Goal: Task Accomplishment & Management: Complete application form

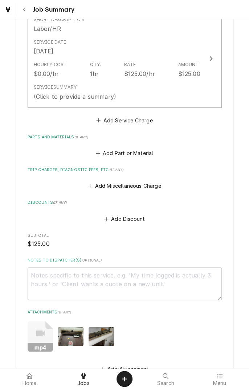
scroll to position [280, 0]
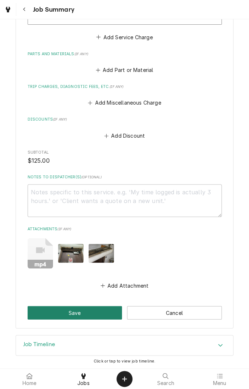
click at [86, 311] on button "Save" at bounding box center [75, 312] width 95 height 13
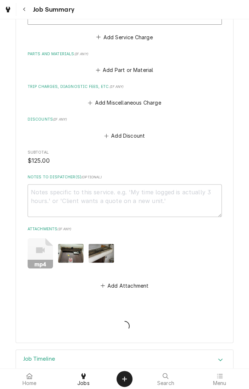
type textarea "x"
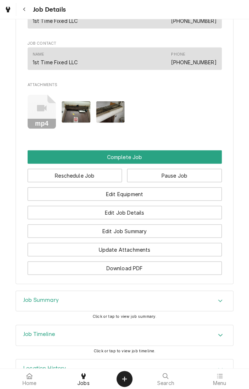
scroll to position [451, 0]
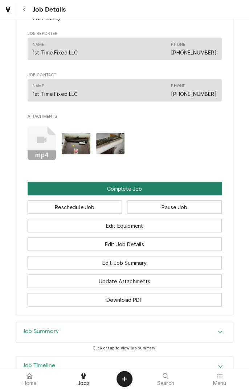
click at [176, 194] on button "Complete Job" at bounding box center [125, 188] width 194 height 13
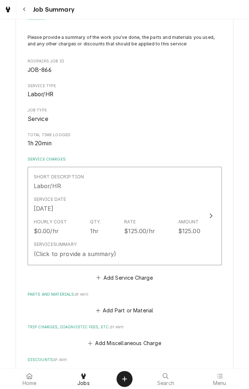
scroll to position [80, 0]
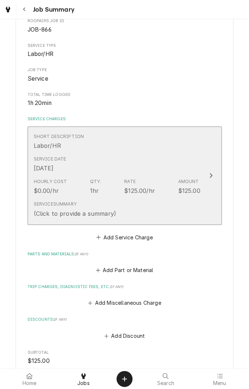
click at [169, 155] on div "Service Date Aug 22, 2025" at bounding box center [117, 164] width 167 height 23
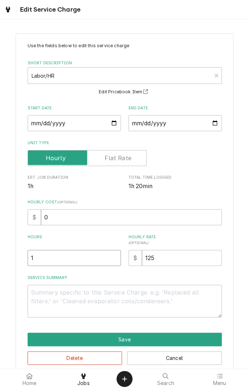
click at [88, 258] on input "1" at bounding box center [74, 258] width 93 height 16
type textarea "x"
type input "1.5"
type textarea "x"
type input "1.5"
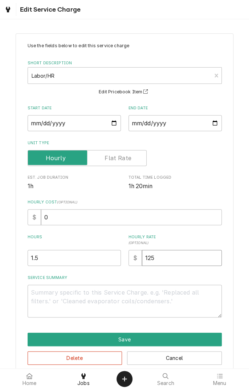
click at [180, 256] on input "125" at bounding box center [182, 258] width 80 height 16
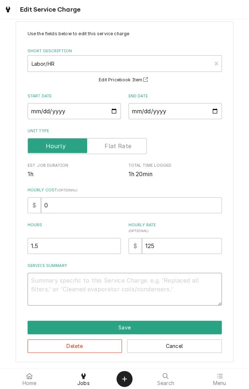
click at [143, 283] on textarea "Service Summary" at bounding box center [125, 289] width 194 height 33
type textarea "x"
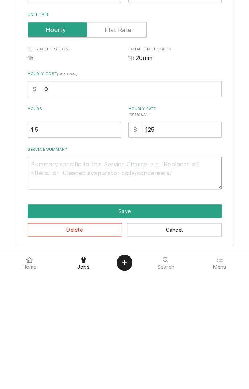
type textarea "F"
type textarea "x"
type textarea "Fo"
type textarea "x"
type textarea "Fou"
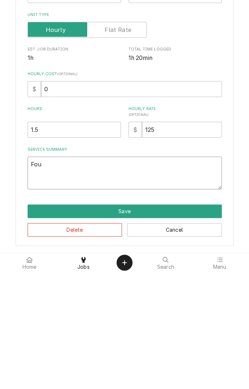
type textarea "x"
type textarea "Found"
type textarea "x"
type textarea "Found u"
type textarea "x"
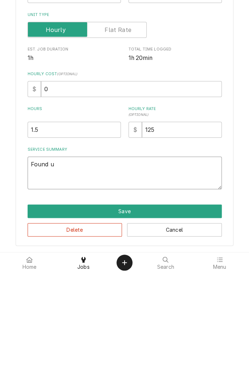
type textarea "Found un"
type textarea "x"
type textarea "Found uni"
type textarea "x"
type textarea "Found unit"
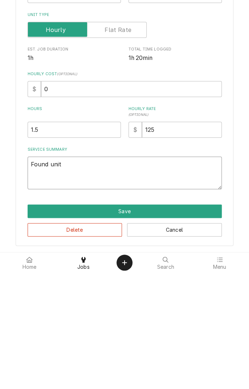
type textarea "x"
type textarea "Found unit"
type textarea "x"
type textarea "Found unit n"
type textarea "x"
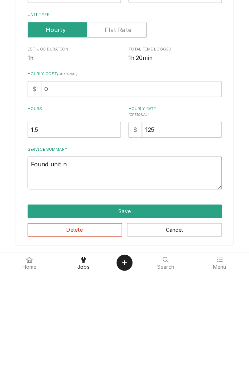
type textarea "Found unit no"
type textarea "x"
type textarea "Found unit not"
type textarea "x"
type textarea "Found unit not"
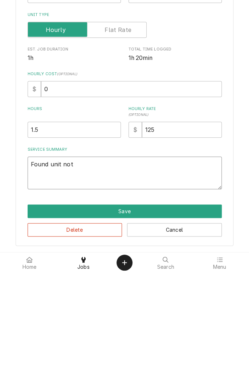
type textarea "x"
type textarea "Found unit not w"
type textarea "x"
type textarea "Found unit not working"
type textarea "x"
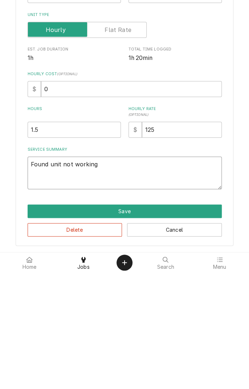
type textarea "Found unit not working a"
type textarea "x"
type textarea "Found unit not working an"
type textarea "x"
type textarea "Found unit not working and"
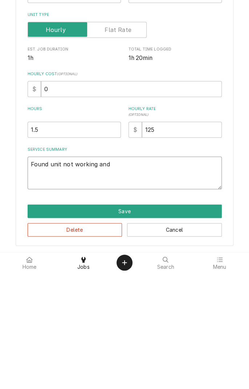
type textarea "x"
type textarea "Found unit not working and"
type textarea "x"
type textarea "Found unit not working and h"
type textarea "x"
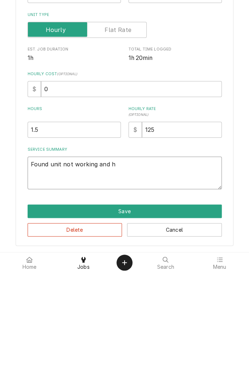
type textarea "Found unit not working and ha"
type textarea "x"
type textarea "Found unit not working and has"
type textarea "x"
type textarea "Found unit not working and has"
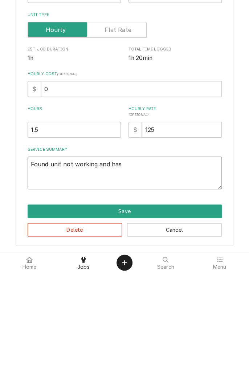
type textarea "x"
type textarea "Found unit not working and has p"
type textarea "x"
type textarea "Found unit not working and has po"
type textarea "x"
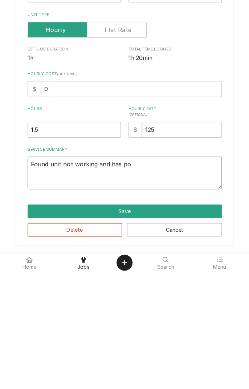
type textarea "Found unit not working and has power"
type textarea "x"
type textarea "Found unit not working and has power r"
type textarea "x"
type textarea "Found unit not working and has power re"
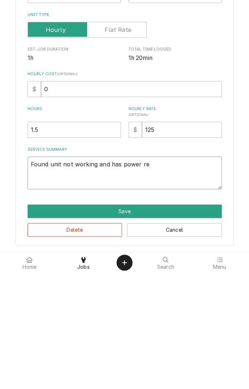
type textarea "x"
type textarea "Found unit not working and has power rec"
type textarea "x"
type textarea "Found unit not working and has power recc"
type textarea "x"
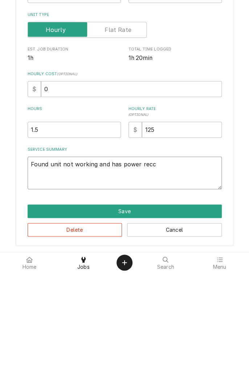
type textarea "Found unit not working and has power recco"
type textarea "x"
type textarea "Found unit not working and has power reccom"
type textarea "x"
type textarea "Found unit not working and has power recommend"
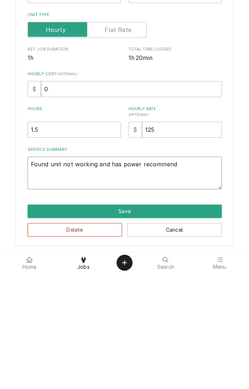
type textarea "x"
type textarea "Found unit not working and has power recommend g"
type textarea "x"
type textarea "Found unit not working and has power recommend ge"
type textarea "x"
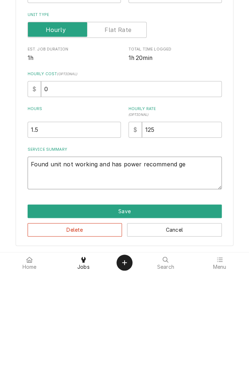
type textarea "Found unit not working and has power recommend get"
type textarea "x"
type textarea "Found unit not working and has power recommend gett"
type textarea "x"
type textarea "Found unit not working and has power recommend getting"
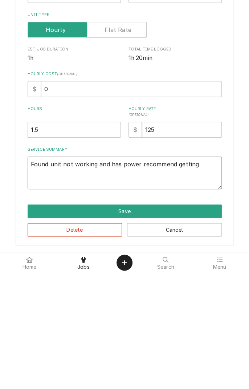
type textarea "x"
type textarea "Found unit not working and has power recommend getting r"
type textarea "x"
type textarea "Found unit not working and has power recommend getting re"
type textarea "x"
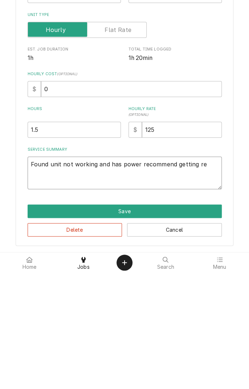
type textarea "Found unit not working and has power recommend getting rep"
type textarea "x"
type textarea "Found unit not working and has power recommend getting repl"
type textarea "x"
type textarea "Found unit not working and has power recommend getting replaced"
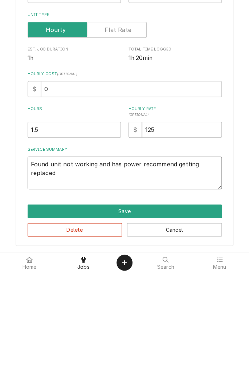
type textarea "x"
type textarea "Found unit not working and has power recommend getting replaced f"
type textarea "x"
type textarea "Found unit not working and has power recommend getting replaced fo"
type textarea "x"
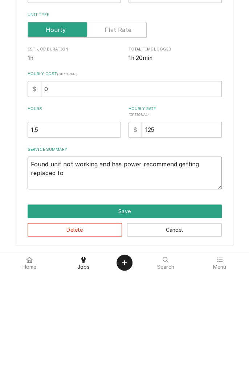
type textarea "Found unit not working and has power recommend getting replaced for"
type textarea "x"
type textarea "Found unit not working and has power recommend getting replaced for"
type textarea "x"
type textarea "Found unit not working and has power recommend getting replaced for b"
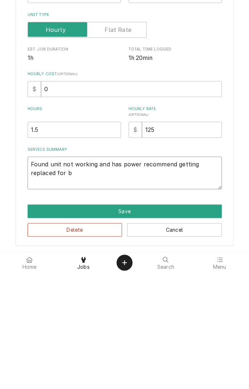
type textarea "x"
type textarea "Found unit not working and has power recommend getting replaced for ba"
type textarea "x"
type textarea "Found unit not working and has power recommend getting replaced for bad"
type textarea "x"
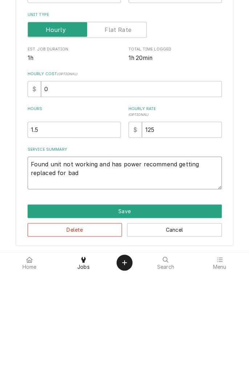
type textarea "Found unit not working and has power recommend getting replaced for bad"
type textarea "x"
type textarea "Found unit not working and has power recommend getting replaced for bad m"
type textarea "x"
type textarea "Found unit not working and has power recommend getting replaced for bad mo"
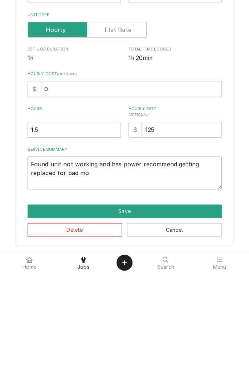
type textarea "x"
type textarea "Found unit not working and has power recommend getting replaced for bad mot"
type textarea "x"
type textarea "Found unit not working and has power recommend getting replaced for bad moto"
type textarea "x"
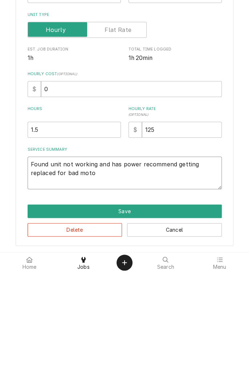
type textarea "Found unit not working and has power recommend getting replaced for bad motor"
type textarea "x"
type textarea "Found unit not working and has power recommend getting replaced for bad motor a"
type textarea "x"
type textarea "Found unit not working and has power recommend getting replaced for bad motor an"
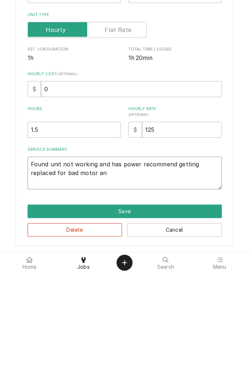
type textarea "x"
type textarea "Found unit not working and has power recommend getting replaced for bad motor a…"
type textarea "x"
type textarea "Found unit not working and has power recommend getting replaced for bad motor a…"
type textarea "x"
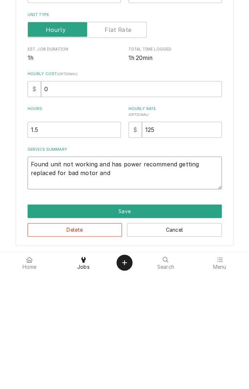
type textarea "Found unit not working and has power recommend getting replaced for bad motor a…"
type textarea "x"
type textarea "Found unit not working and has power recommend getting replaced for bad motor a…"
type textarea "x"
type textarea "Found unit not working and has power recommend getting replaced for bad motor a…"
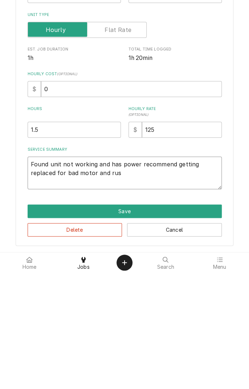
type textarea "x"
type textarea "Found unit not working and has power recommend getting replaced for bad motor a…"
type textarea "x"
type textarea "Found unit not working and has power recommend getting replaced for bad motor a…"
type textarea "x"
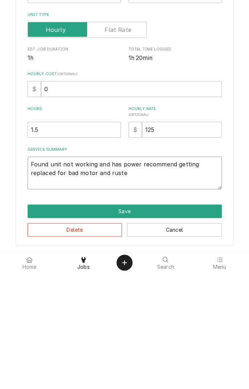
type textarea "Found unit not working and has power recommend getting replaced for bad motor a…"
type textarea "x"
type textarea "Found unit not working and has power recommend getting replaced for bad motor a…"
type textarea "x"
type textarea "Found unit not working and has power recommend getting replaced for bad motor a…"
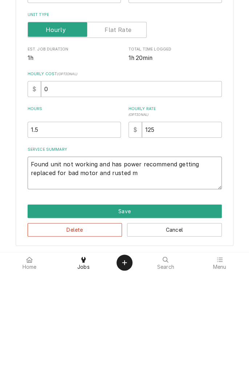
type textarea "x"
type textarea "Found unit not working and has power recommend getting replaced for bad motor a…"
type textarea "x"
type textarea "Found unit not working and has power recommend getting replaced for bad motor a…"
type textarea "x"
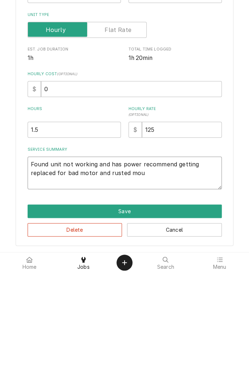
type textarea "Found unit not working and has power recommend getting replaced for bad motor a…"
type textarea "x"
type textarea "Found unit not working and has power recommend getting replaced for bad motor a…"
type textarea "x"
type textarea "Found unit not working and has power recommend getting replaced for bad motor a…"
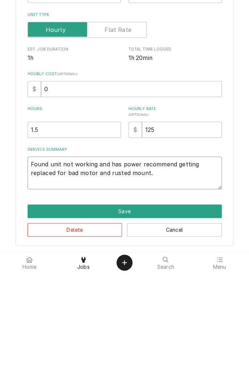
type textarea "x"
type textarea "Found unit not working and has power recommend getting replaced for bad motor a…"
type textarea "x"
type textarea "Found unit not working and has power recommend getting replaced for bad motor a…"
type textarea "x"
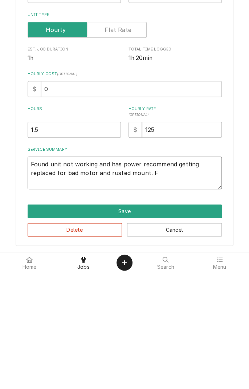
type textarea "Found unit not working and has power recommend getting replaced for bad motor a…"
type textarea "x"
type textarea "Found unit not working and has power recommend getting replaced for bad motor a…"
type textarea "x"
type textarea "Found unit not working and has power recommend getting replaced for bad motor a…"
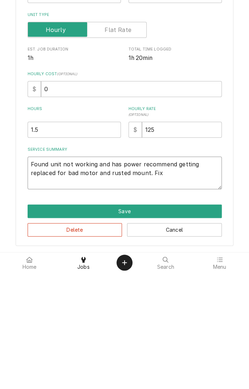
type textarea "x"
type textarea "Found unit not working and has power recommend getting replaced for bad motor a…"
type textarea "x"
type textarea "Found unit not working and has power recommend getting replaced for bad motor a…"
type textarea "x"
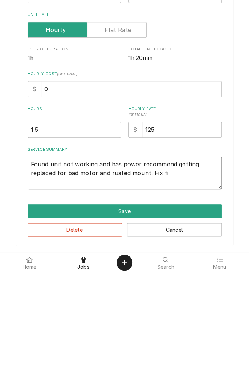
type textarea "Found unit not working and has power recommend getting replaced for bad motor a…"
type textarea "x"
type textarea "Found unit not working and has power recommend getting replaced for bad motor a…"
type textarea "x"
type textarea "Found unit not working and has power recommend getting replaced for bad motor a…"
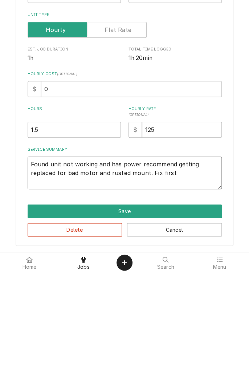
type textarea "x"
type textarea "Found unit not working and has power recommend getting replaced for bad motor a…"
type textarea "x"
type textarea "Found unit not working and has power recommend getting replaced for bad motor a…"
type textarea "x"
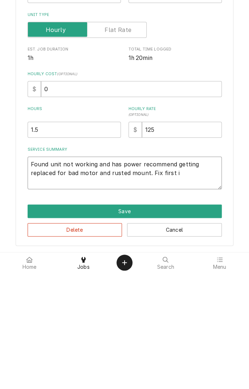
type textarea "Found unit not working and has power recommend getting replaced for bad motor a…"
type textarea "x"
type textarea "Found unit not working and has power recommend getting replaced for bad motor a…"
type textarea "x"
type textarea "Found unit not working and has power recommend getting replaced for bad motor a…"
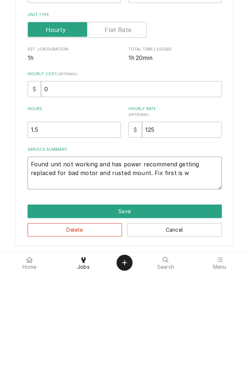
type textarea "x"
type textarea "Found unit not working and has power recommend getting replaced for bad motor a…"
type textarea "x"
type textarea "Found unit not working and has power recommend getting replaced for bad motor a…"
type textarea "x"
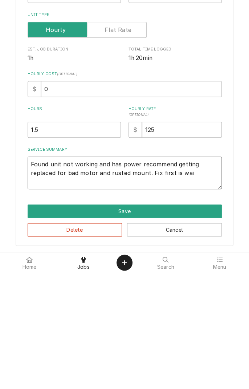
type textarea "Found unit not working and has power recommend getting replaced for bad motor a…"
type textarea "x"
type textarea "Found unit not working and has power recommend getting replaced for bad motor a…"
type textarea "x"
type textarea "Found unit not working and has power recommend getting replaced for bad motor a…"
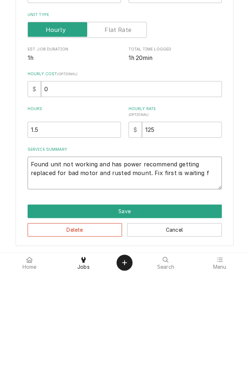
type textarea "x"
type textarea "Found unit not working and has power recommend getting replaced for bad motor a…"
type textarea "x"
type textarea "Found unit not working and has power recommend getting replaced for bad motor a…"
type textarea "x"
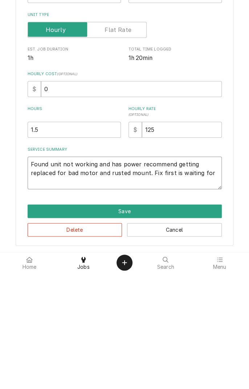
type textarea "Found unit not working and has power recommend getting replaced for bad motor a…"
type textarea "x"
type textarea "Found unit not working and has power recommend getting replaced for bad motor a…"
type textarea "x"
type textarea "Found unit not working and has power recommend getting replaced for bad motor a…"
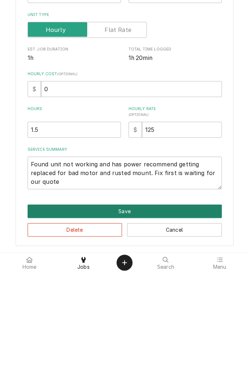
click at [171, 326] on button "Save" at bounding box center [125, 327] width 194 height 13
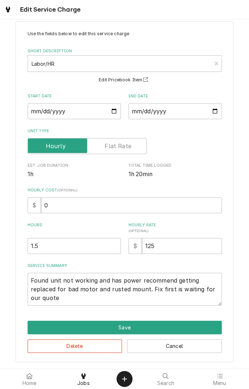
scroll to position [80, 0]
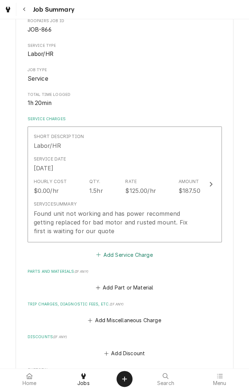
click at [151, 252] on button "Add Service Charge" at bounding box center [124, 255] width 59 height 10
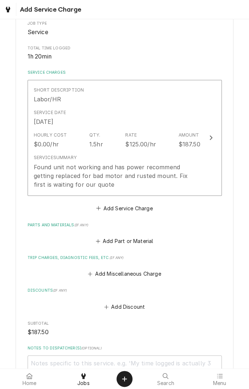
scroll to position [127, 0]
click at [156, 270] on button "Add Miscellaneous Charge" at bounding box center [125, 274] width 76 height 10
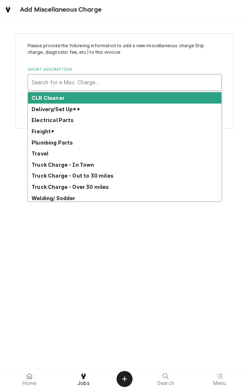
click at [89, 164] on strong "Truck Charge - In Town" at bounding box center [63, 165] width 63 height 6
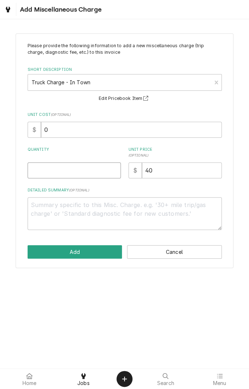
click at [98, 173] on input "Quantity" at bounding box center [74, 170] width 93 height 16
click at [114, 218] on textarea "Detailed Summary ( optional )" at bounding box center [125, 213] width 194 height 33
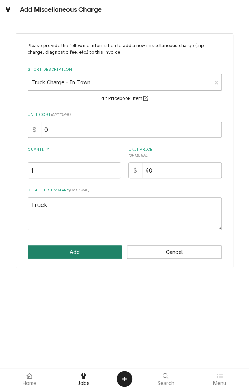
click at [97, 249] on button "Add" at bounding box center [75, 251] width 95 height 13
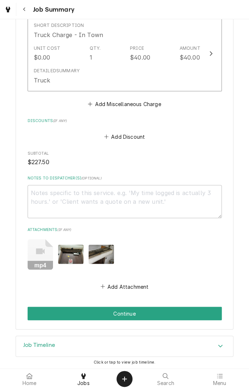
scroll to position [377, 0]
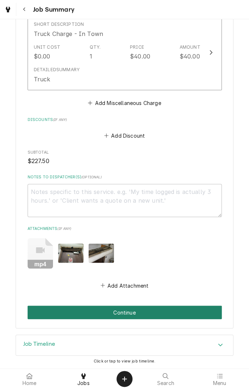
click at [184, 313] on button "Continue" at bounding box center [125, 312] width 194 height 13
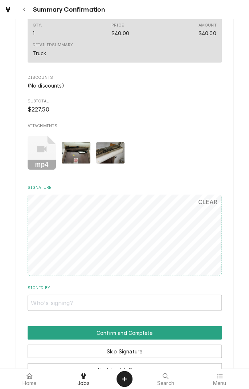
scroll to position [343, 0]
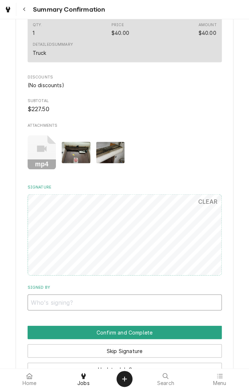
click at [60, 302] on input "Signed By" at bounding box center [125, 302] width 194 height 16
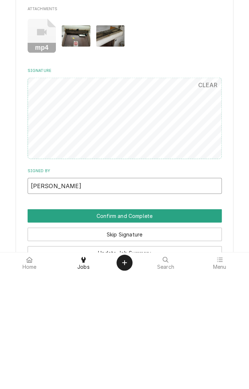
type input "Bolitho"
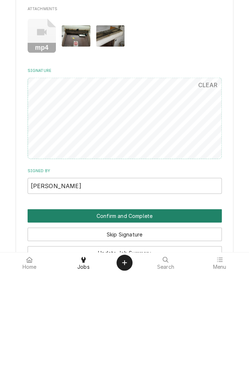
click at [180, 332] on button "Confirm and Complete" at bounding box center [125, 332] width 194 height 13
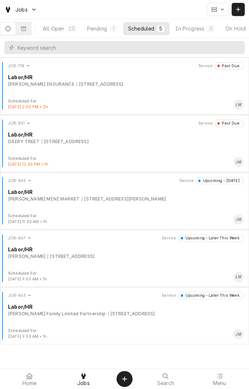
click at [151, 203] on div "JOB-865 Service Upcoming - [DATE] Labor/[PERSON_NAME] MINI MARKET [STREET_ADDRE…" at bounding box center [124, 195] width 243 height 36
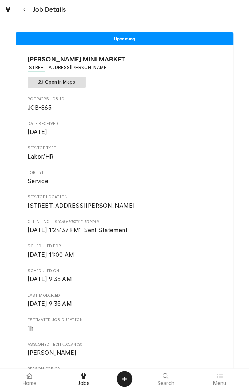
click at [74, 81] on button "Open in Maps" at bounding box center [57, 82] width 58 height 11
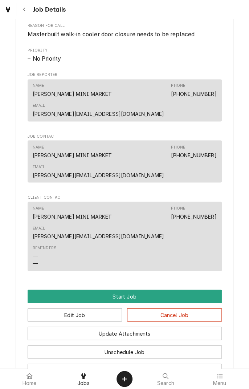
scroll to position [355, 0]
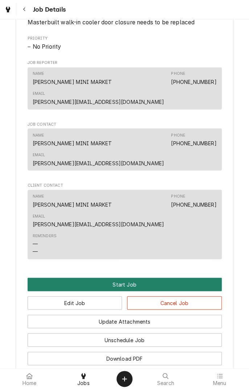
click at [137, 278] on button "Start Job" at bounding box center [125, 284] width 194 height 13
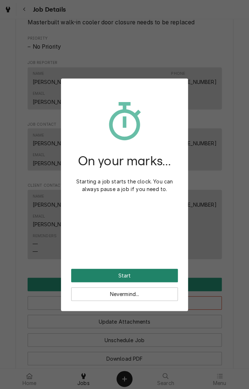
click at [152, 275] on button "Start" at bounding box center [124, 275] width 107 height 13
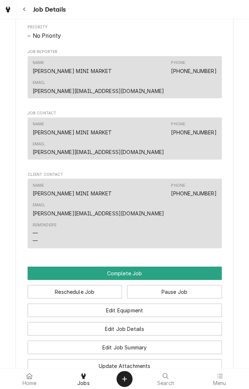
scroll to position [515, 0]
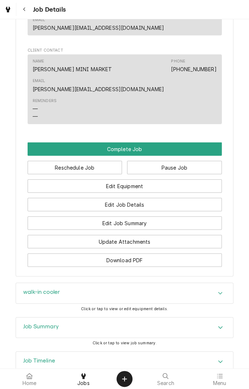
click at [219, 290] on icon "Accordion Header" at bounding box center [220, 293] width 5 height 6
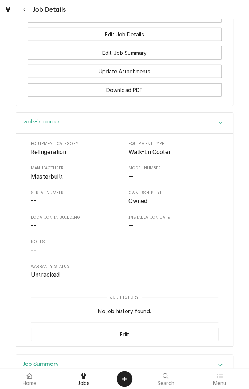
scroll to position [695, 0]
